Goal: Find contact information: Obtain details needed to contact an individual or organization

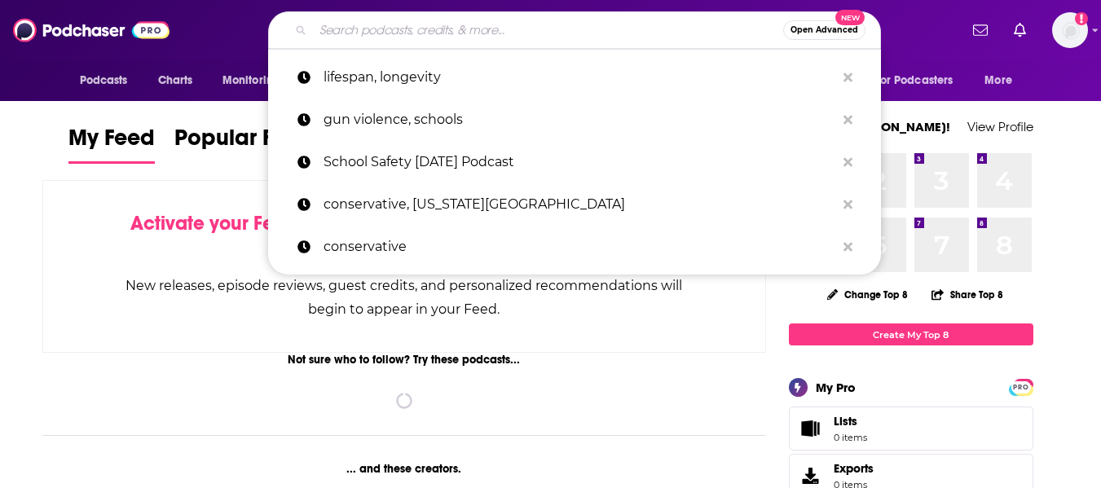
click at [403, 42] on input "Search podcasts, credits, & more..." at bounding box center [548, 30] width 470 height 26
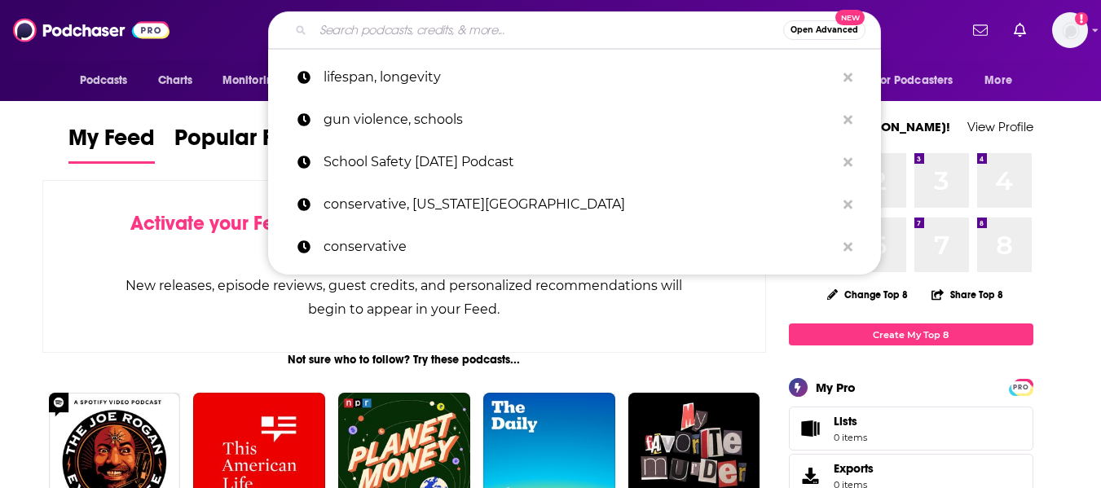
paste input "Startup Success: A Podcast for Founders & Investors"
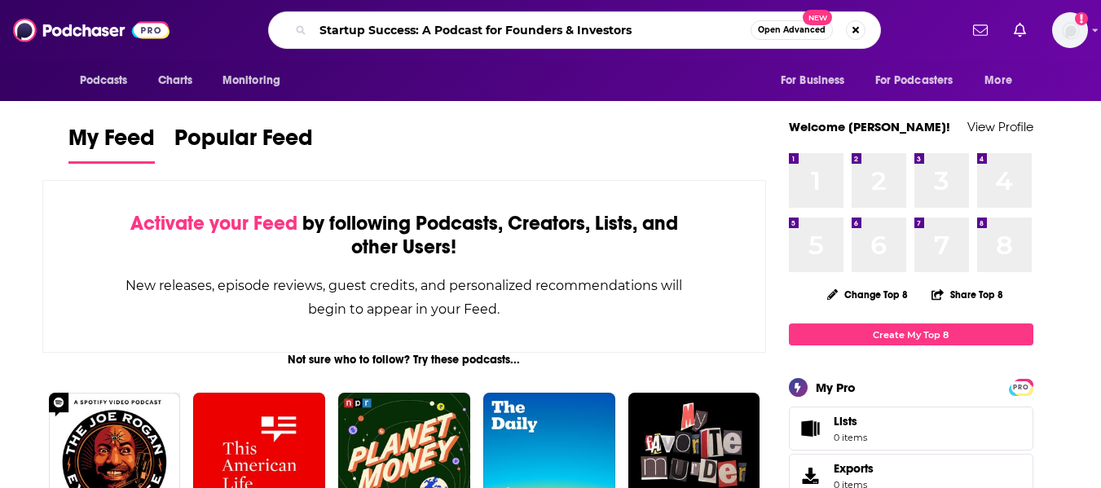
type input "Startup Success: A Podcast for Founders & Investors"
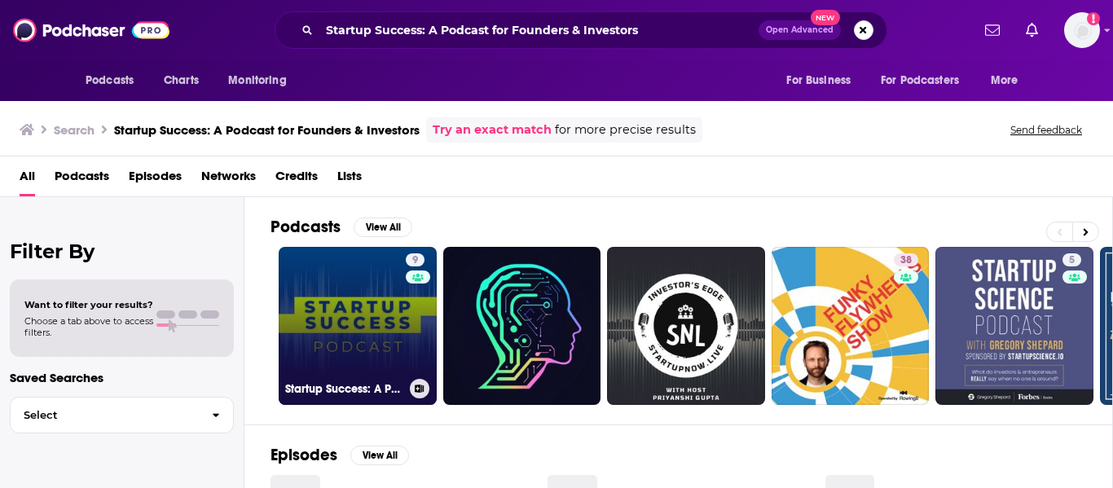
click at [356, 329] on link "9 Startup Success: A Podcast for Founders & Investors" at bounding box center [358, 326] width 158 height 158
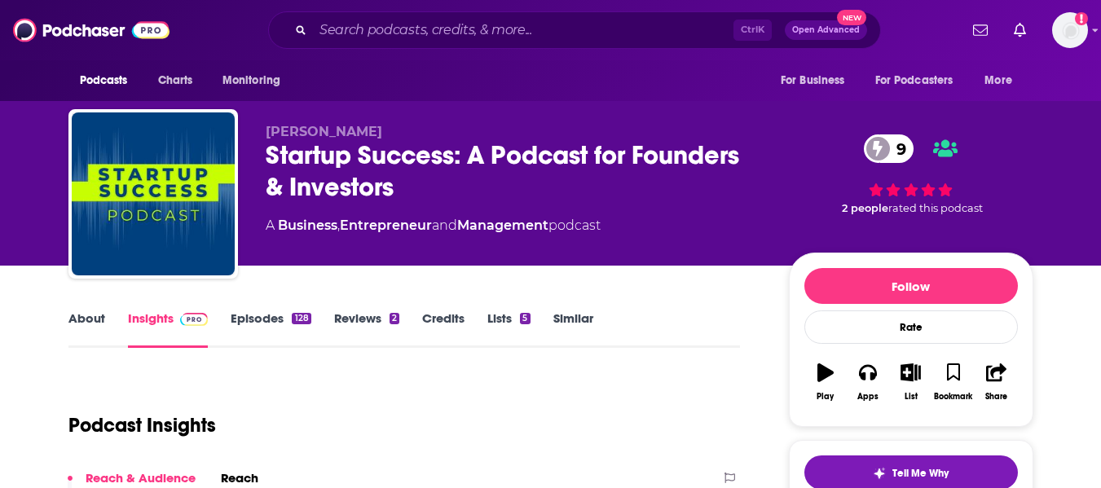
click at [92, 316] on link "About" at bounding box center [86, 328] width 37 height 37
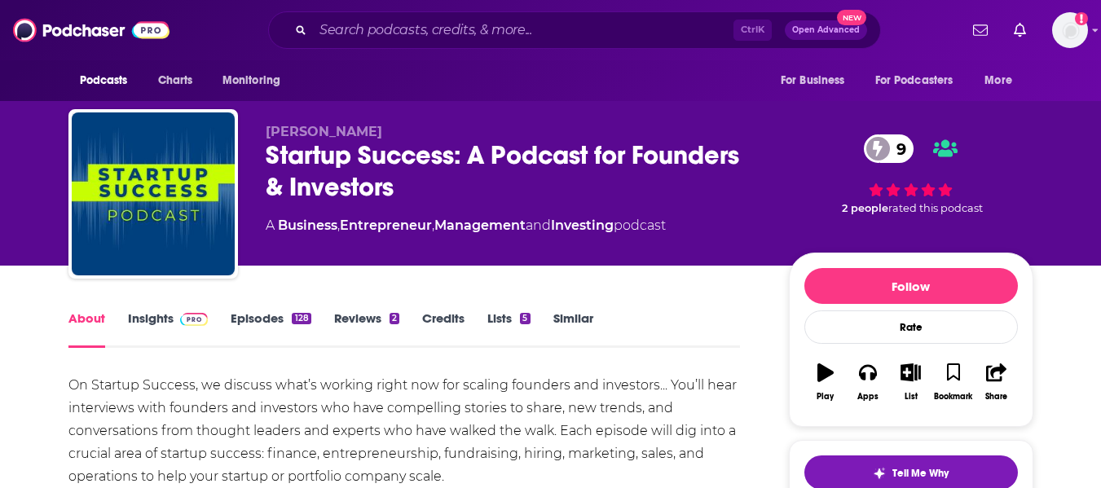
click at [0, 261] on div "[PERSON_NAME] Startup Success: A Podcast for Founders & Investors 9 A Business …" at bounding box center [550, 133] width 1101 height 266
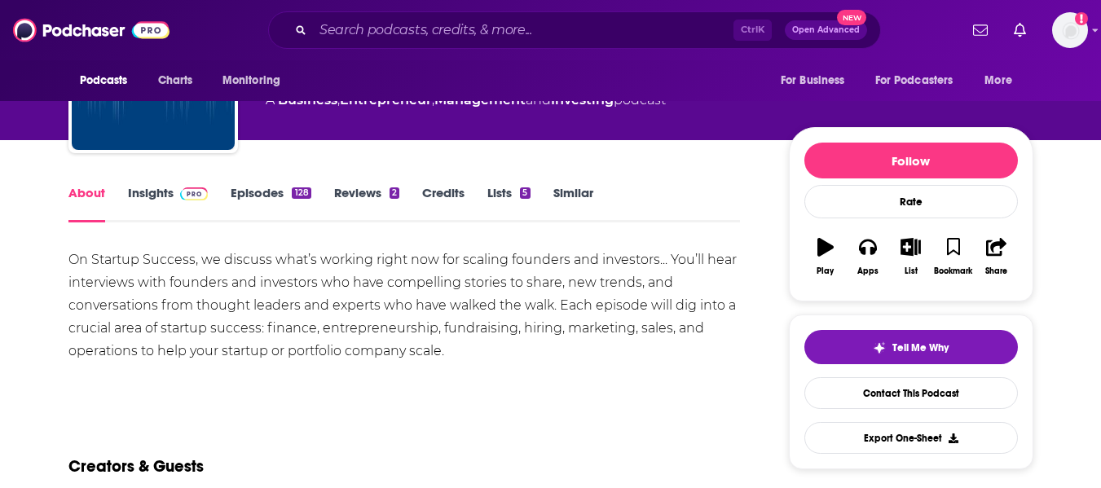
scroll to position [136, 0]
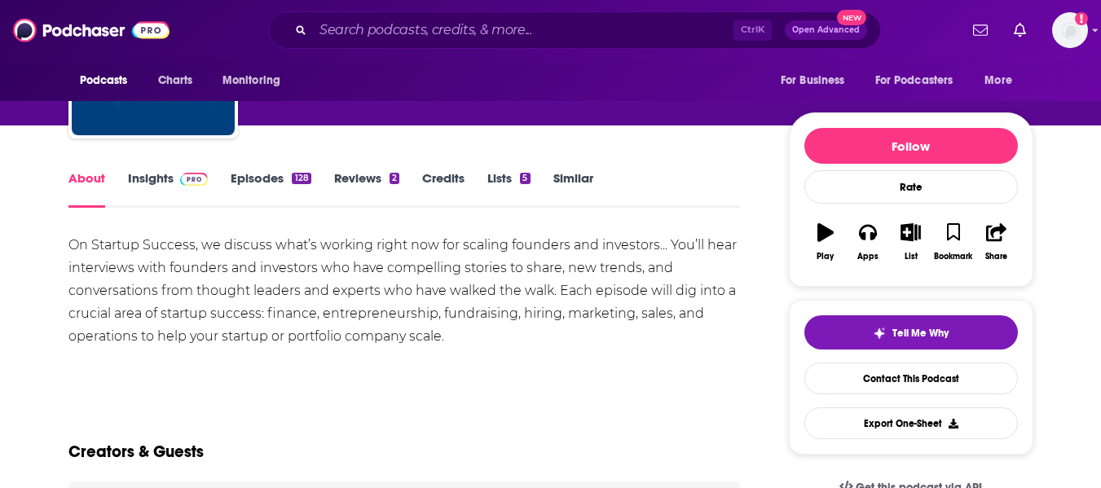
scroll to position [141, 0]
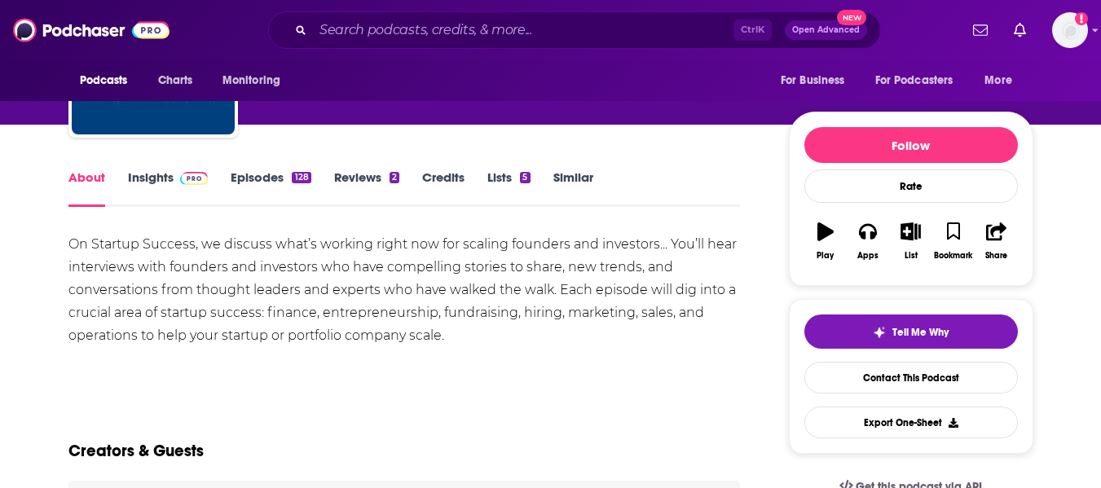
click at [142, 185] on link "Insights" at bounding box center [168, 187] width 81 height 37
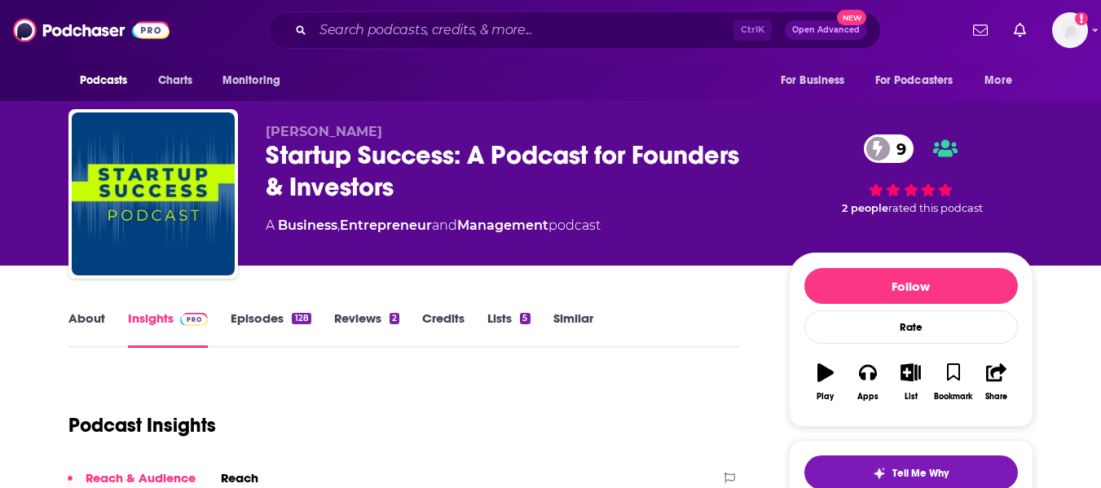
click at [0, 265] on div "[PERSON_NAME] Startup Success: A Podcast for Founders & Investors 9 A Business …" at bounding box center [550, 133] width 1101 height 266
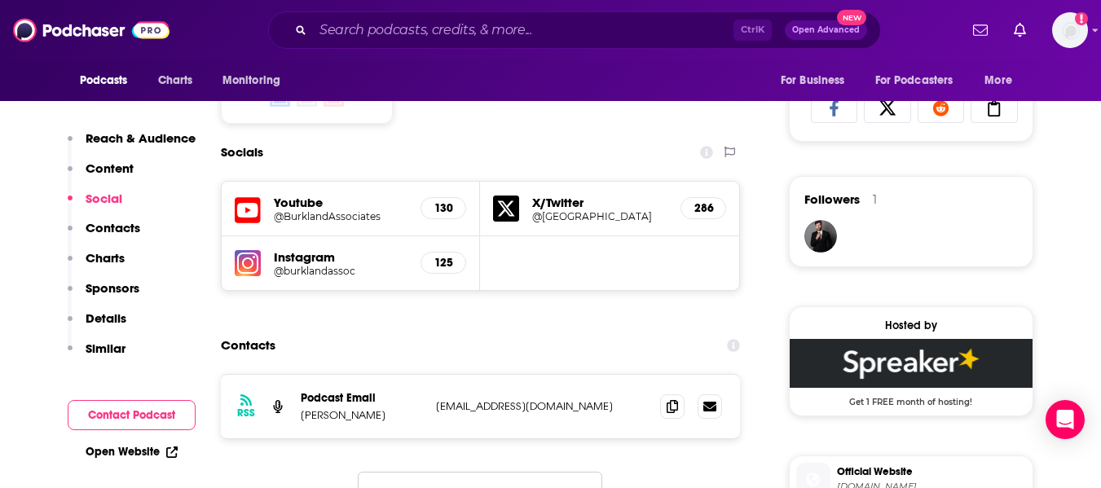
scroll to position [1077, 0]
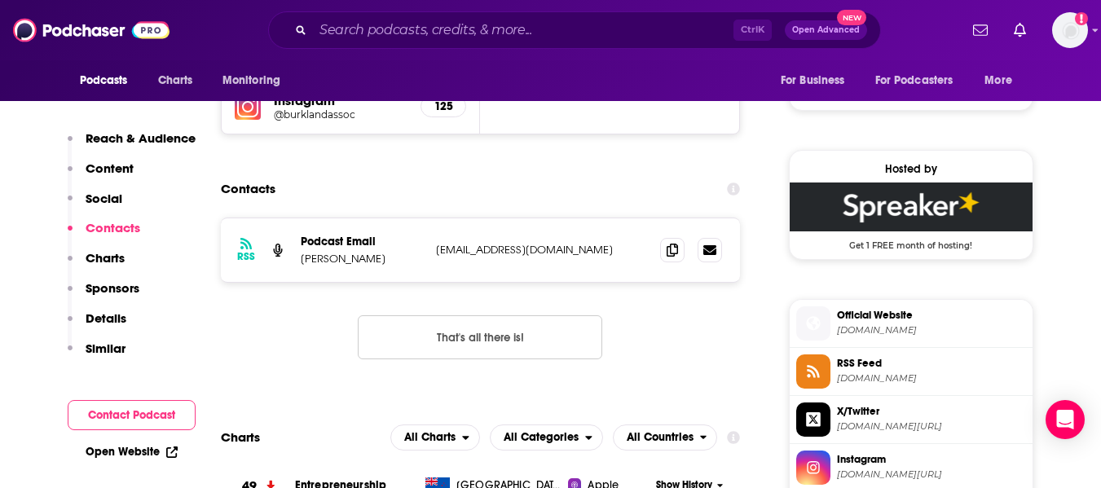
scroll to position [1234, 0]
click at [491, 176] on div "Contacts" at bounding box center [481, 188] width 520 height 31
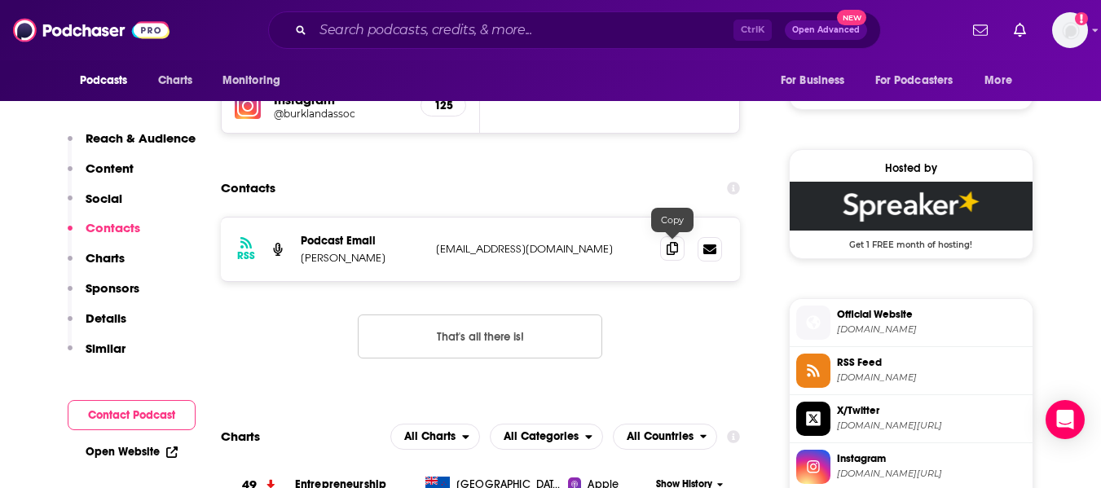
click at [669, 248] on icon at bounding box center [671, 248] width 11 height 13
